Goal: Task Accomplishment & Management: Use online tool/utility

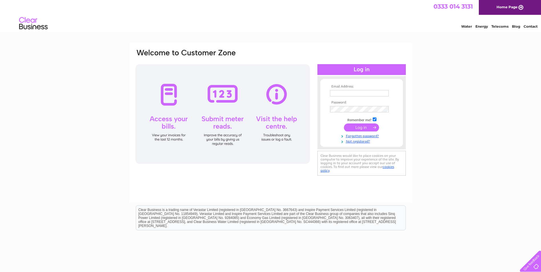
type input "[EMAIL_ADDRESS][DOMAIN_NAME]"
click at [372, 129] on input "submit" at bounding box center [361, 127] width 35 height 8
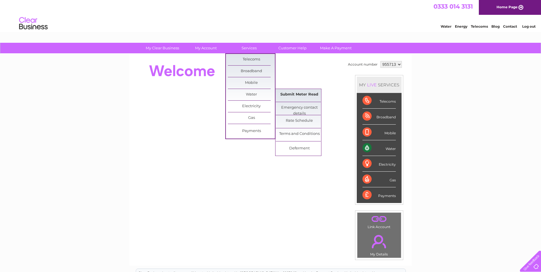
click at [294, 93] on link "Submit Meter Read" at bounding box center [299, 94] width 47 height 11
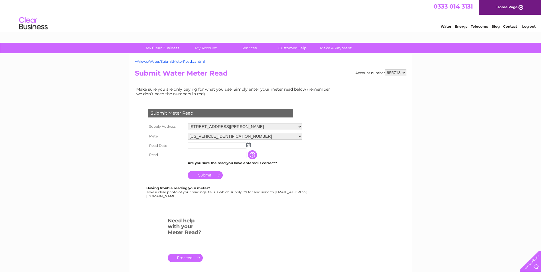
click at [396, 72] on select "955713 955719 955727" at bounding box center [395, 72] width 21 height 7
select select "955727"
click at [385, 69] on select "955713 955719 955727" at bounding box center [395, 72] width 21 height 7
click at [249, 144] on img at bounding box center [248, 144] width 4 height 5
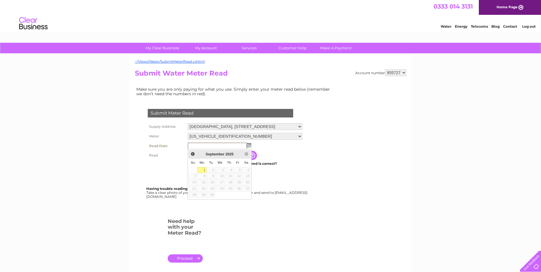
click at [204, 170] on link "1" at bounding box center [201, 170] width 9 height 6
type input "2025/09/01"
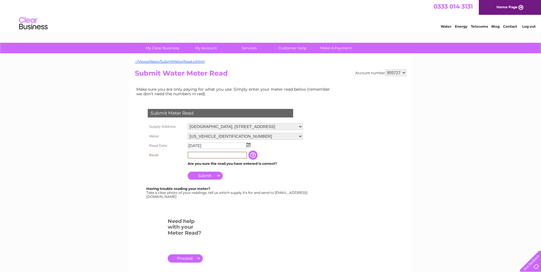
click at [203, 157] on input "text" at bounding box center [217, 155] width 59 height 7
type input "27790"
click at [258, 178] on td "Submit" at bounding box center [245, 174] width 118 height 14
click at [199, 174] on input "Submit" at bounding box center [205, 175] width 35 height 8
